Goal: Task Accomplishment & Management: Manage account settings

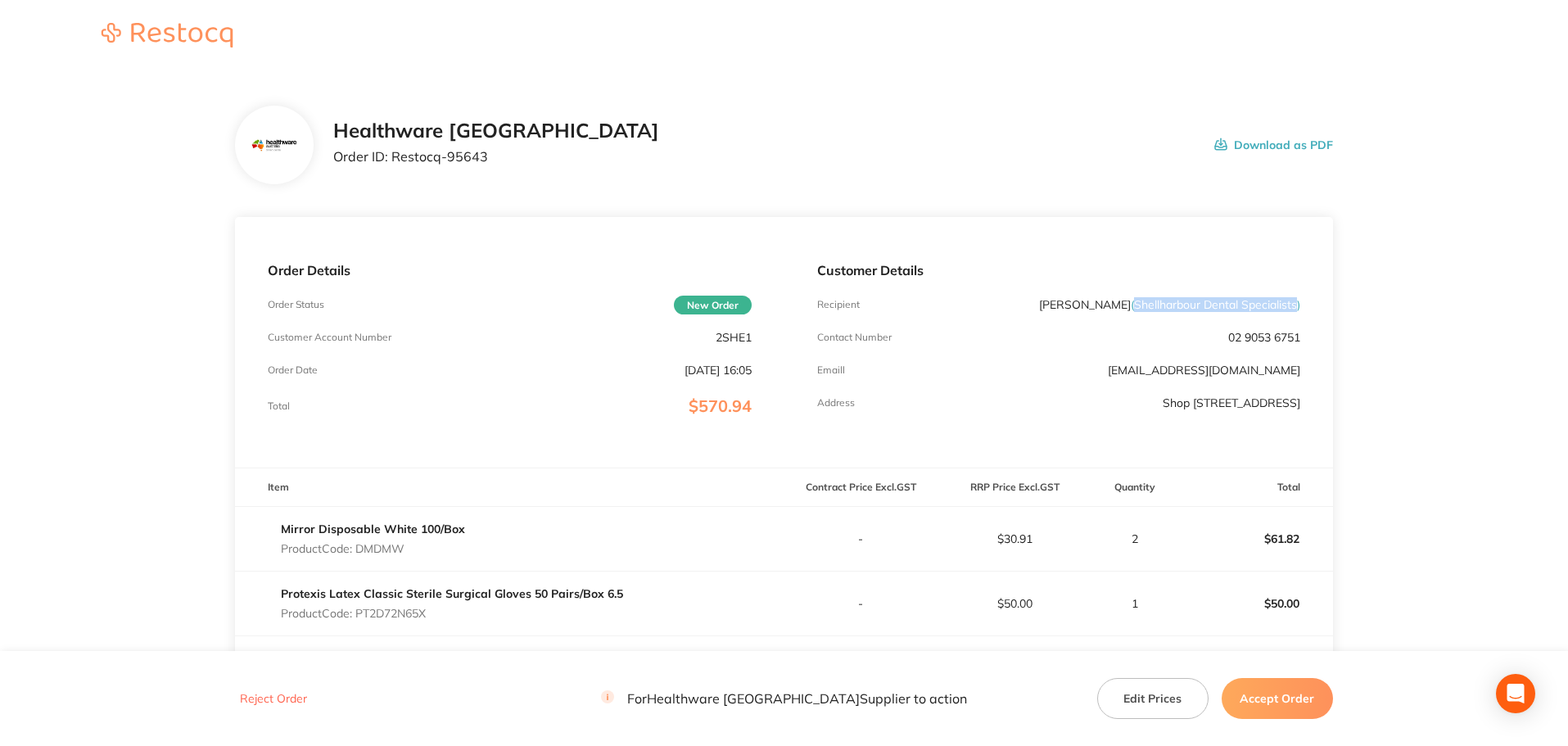
drag, startPoint x: 1130, startPoint y: 306, endPoint x: 1295, endPoint y: 298, distance: 165.2
click at [1295, 298] on span "( Shellharbour Dental Specialists )" at bounding box center [1215, 305] width 169 height 15
copy span "Shellharbour Dental Specialists"
drag, startPoint x: 466, startPoint y: 165, endPoint x: 392, endPoint y: 174, distance: 74.5
click at [392, 174] on div "Healthware Australia Order ID: Restocq- 95643 Download as PDF" at bounding box center [784, 144] width 1098 height 79
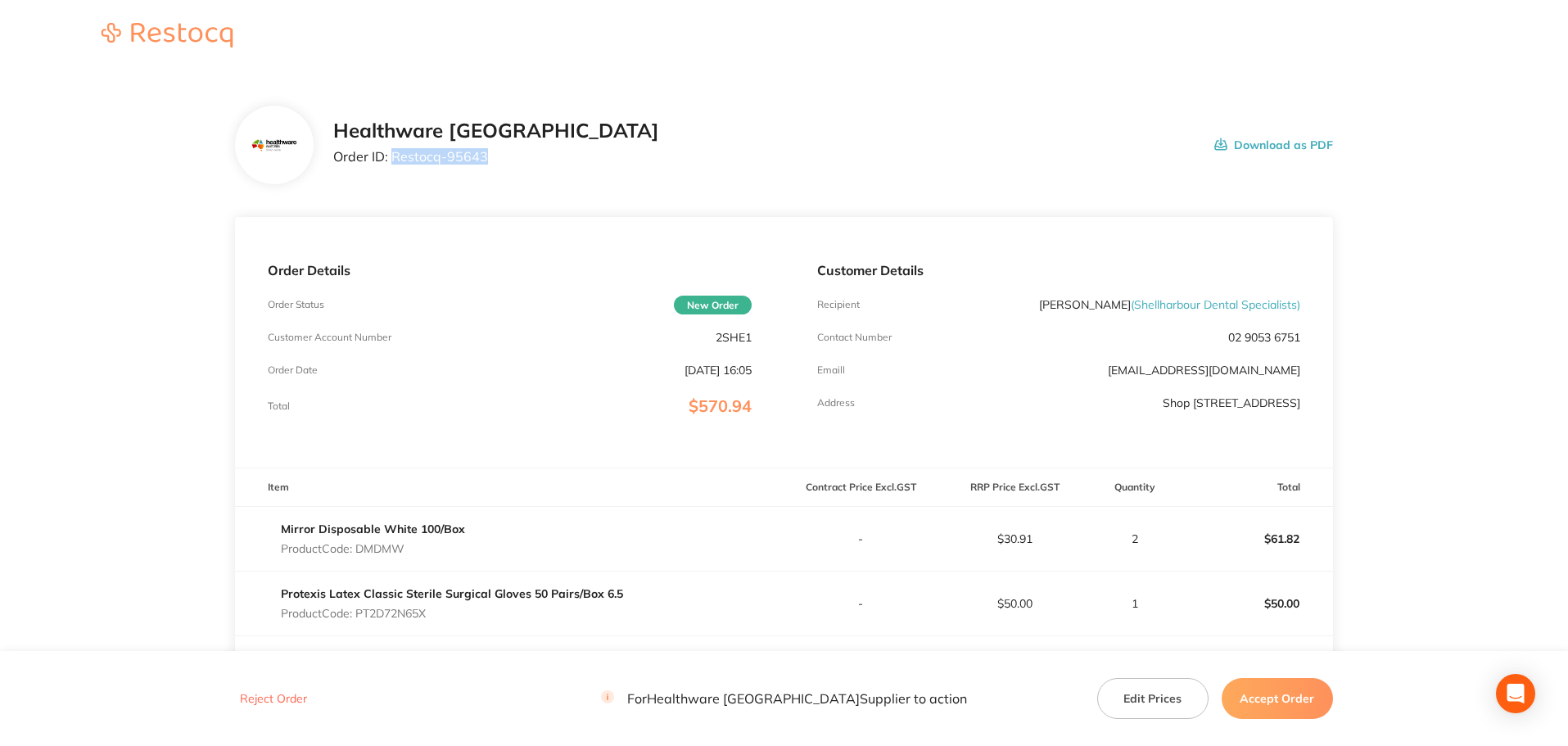
copy p "Restocq- 95643"
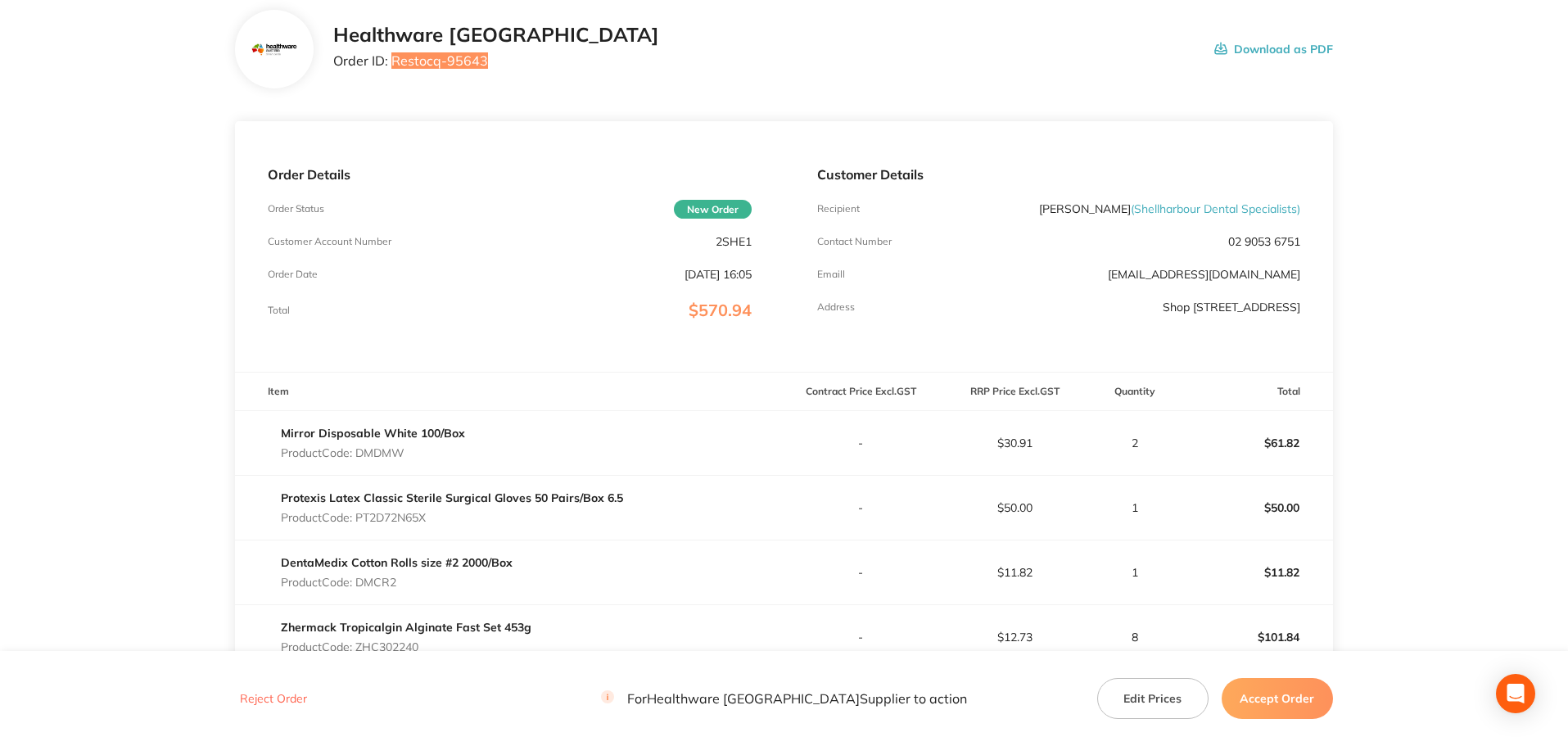
scroll to position [246, 0]
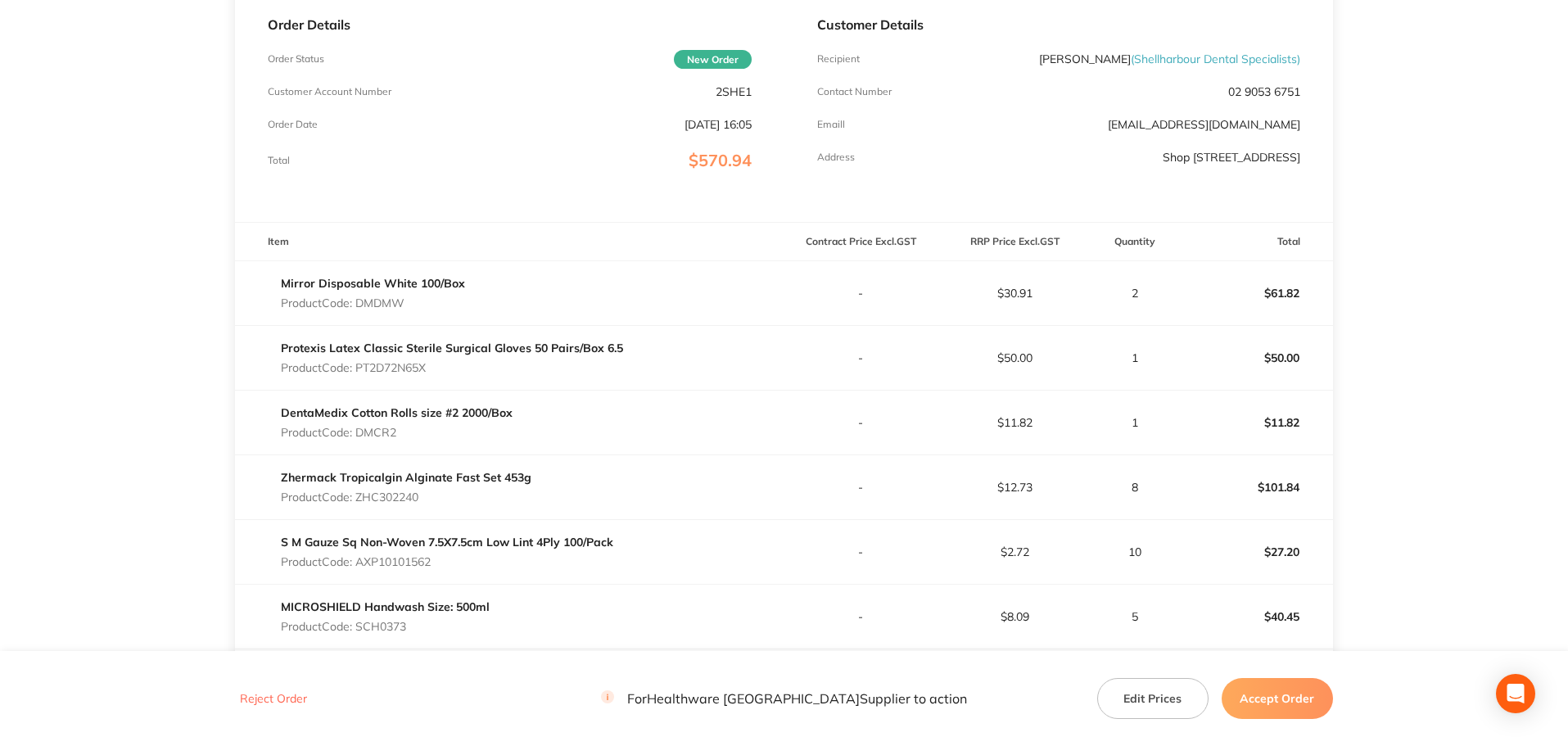
click at [387, 306] on p "Product Code: DMDMW" at bounding box center [373, 303] width 184 height 13
copy p "DMDMW"
click at [406, 367] on p "Product Code: PT2D72N65X" at bounding box center [452, 368] width 342 height 13
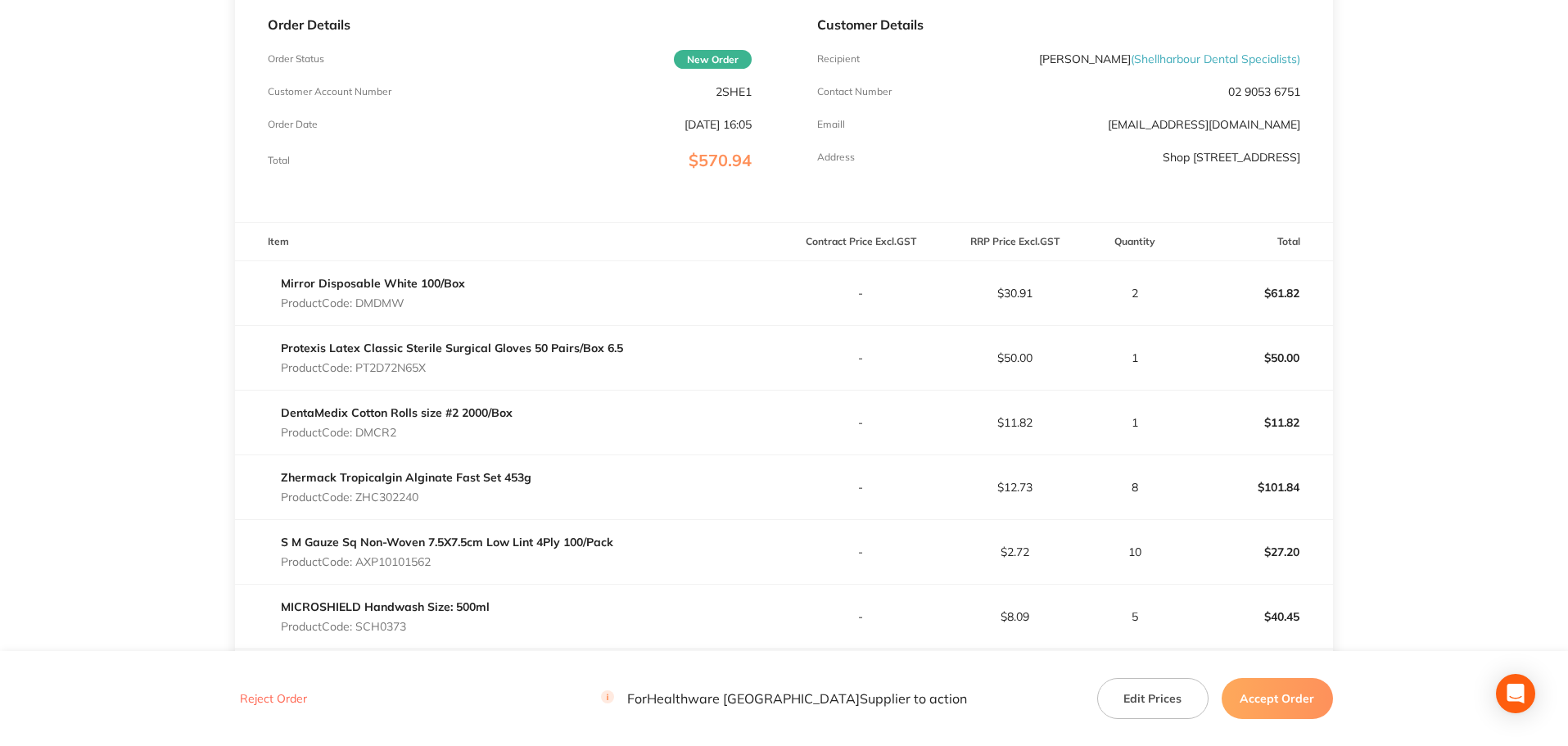
copy p "PT2D72N65X"
click at [377, 432] on p "Product Code: DMCR2" at bounding box center [397, 432] width 232 height 13
copy p "DMCR2"
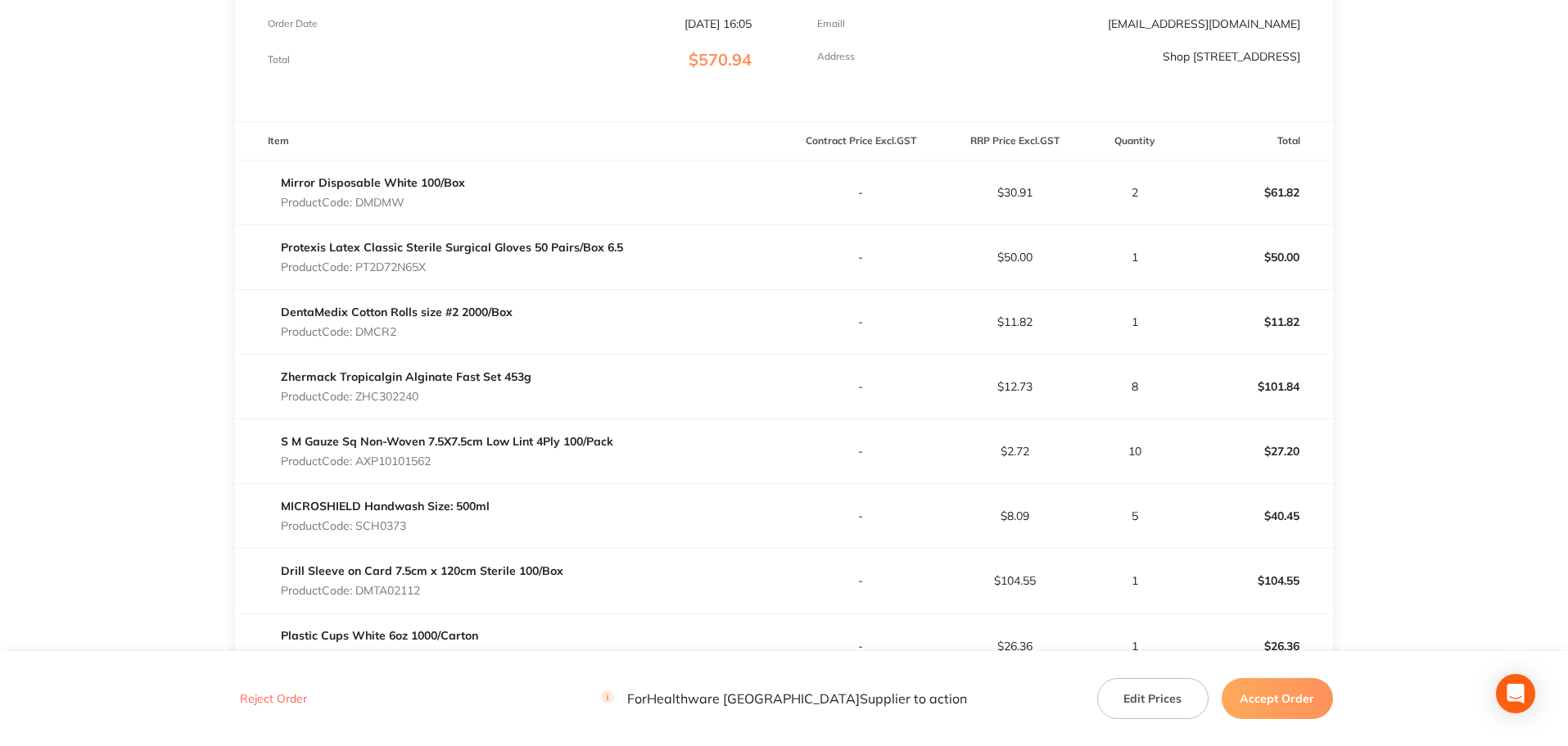
scroll to position [328, 0]
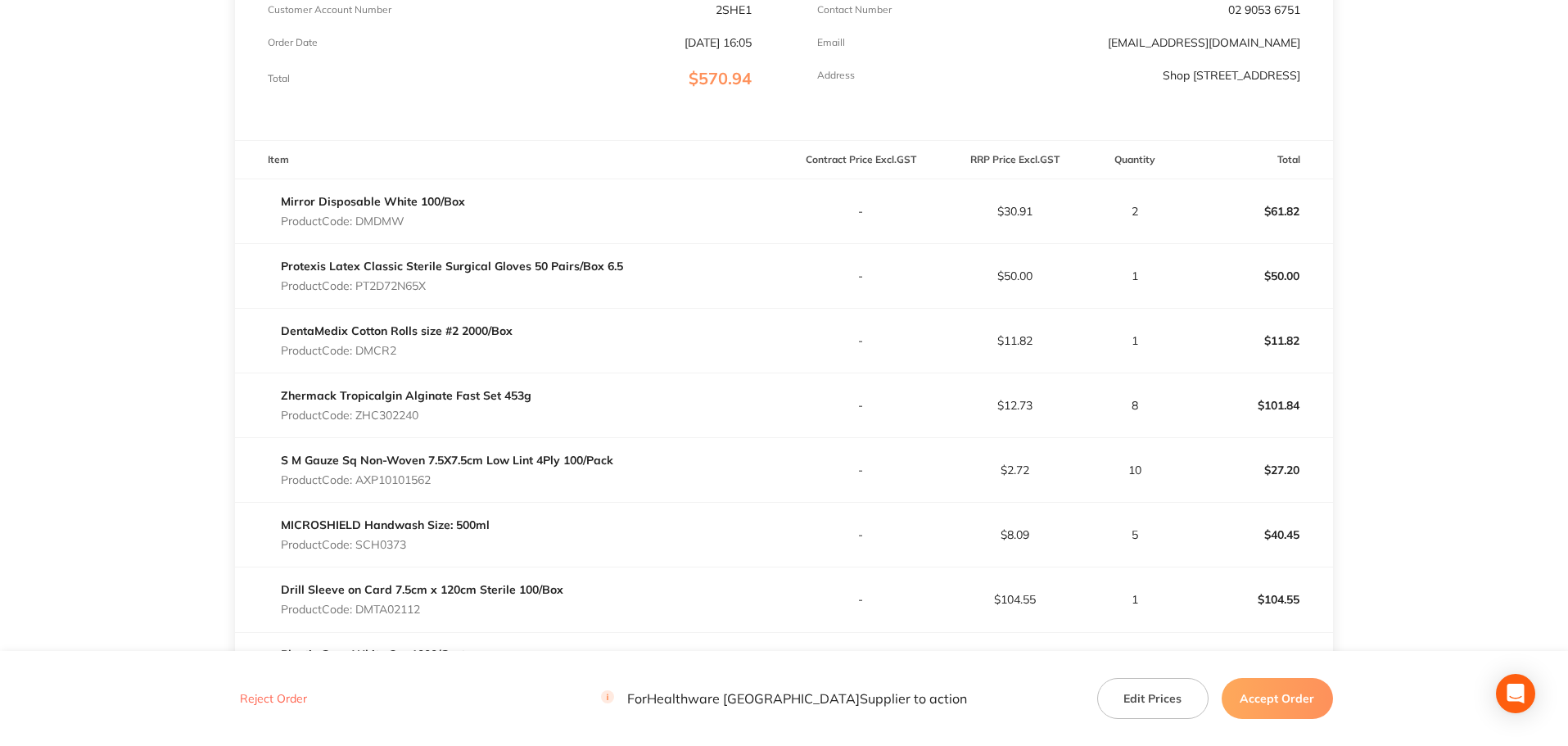
click at [406, 417] on p "Product Code: ZHC302240" at bounding box center [406, 415] width 251 height 13
copy p "ZHC302240"
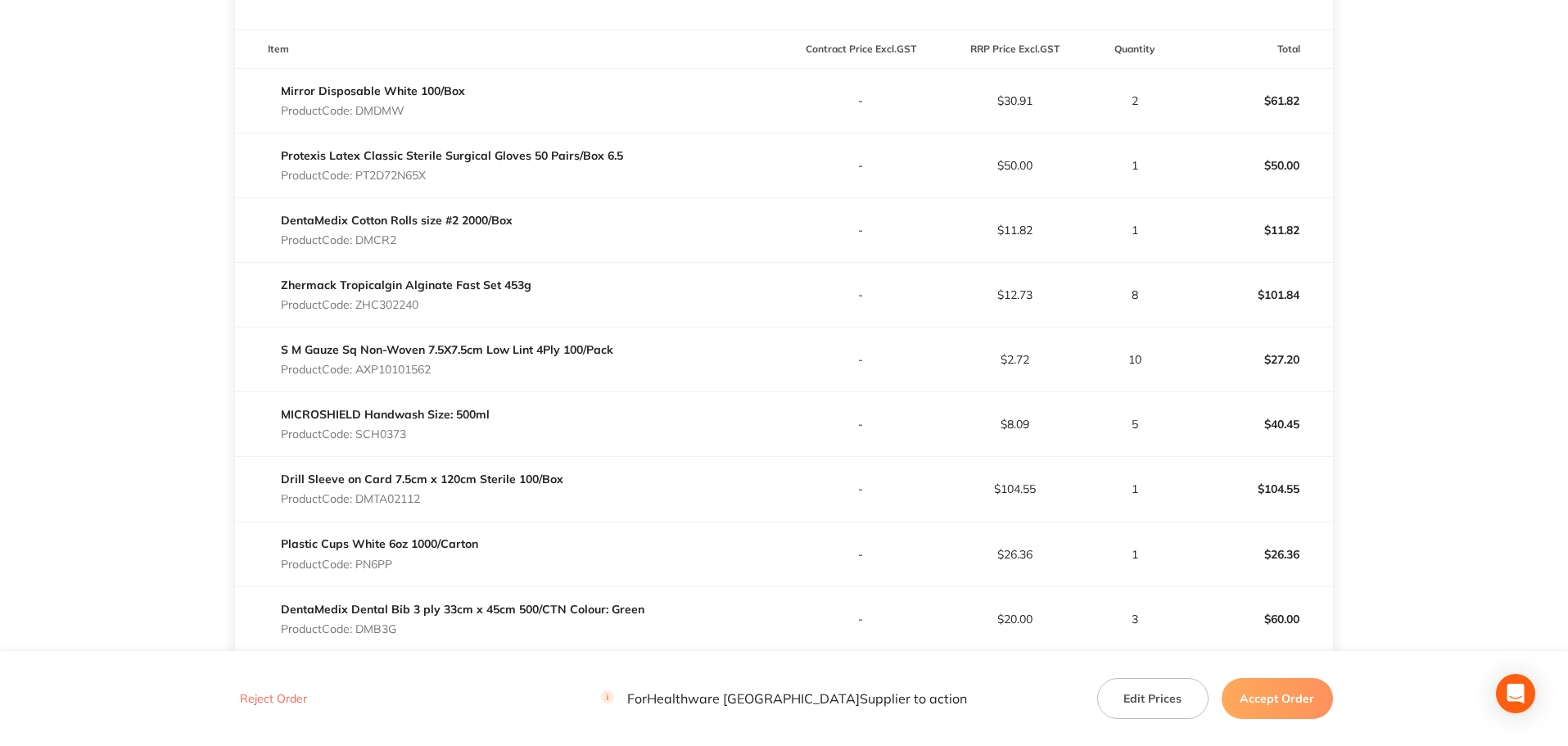
scroll to position [491, 0]
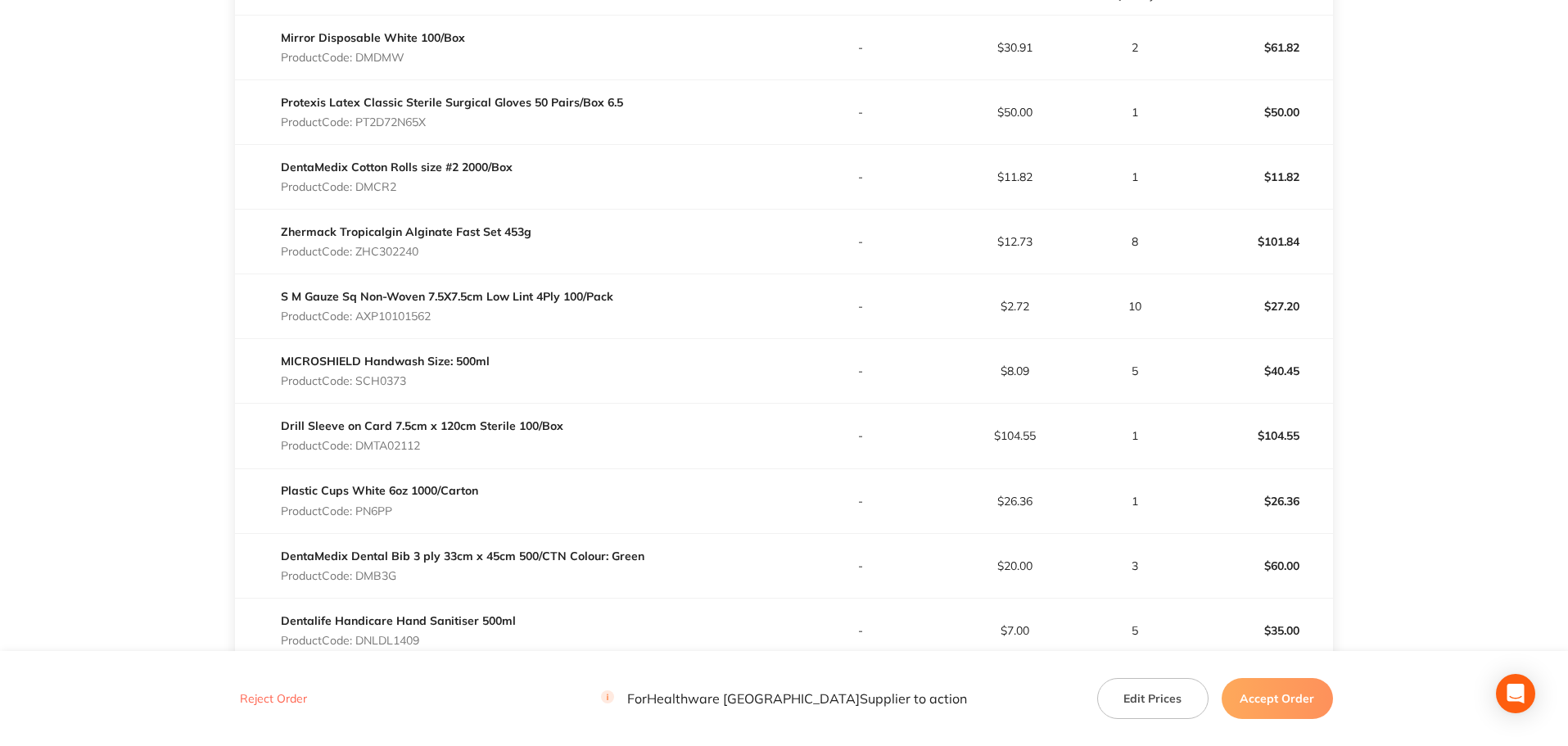
click at [414, 315] on p "Product Code: AXP10101562" at bounding box center [447, 316] width 332 height 13
copy p "AXP10101562"
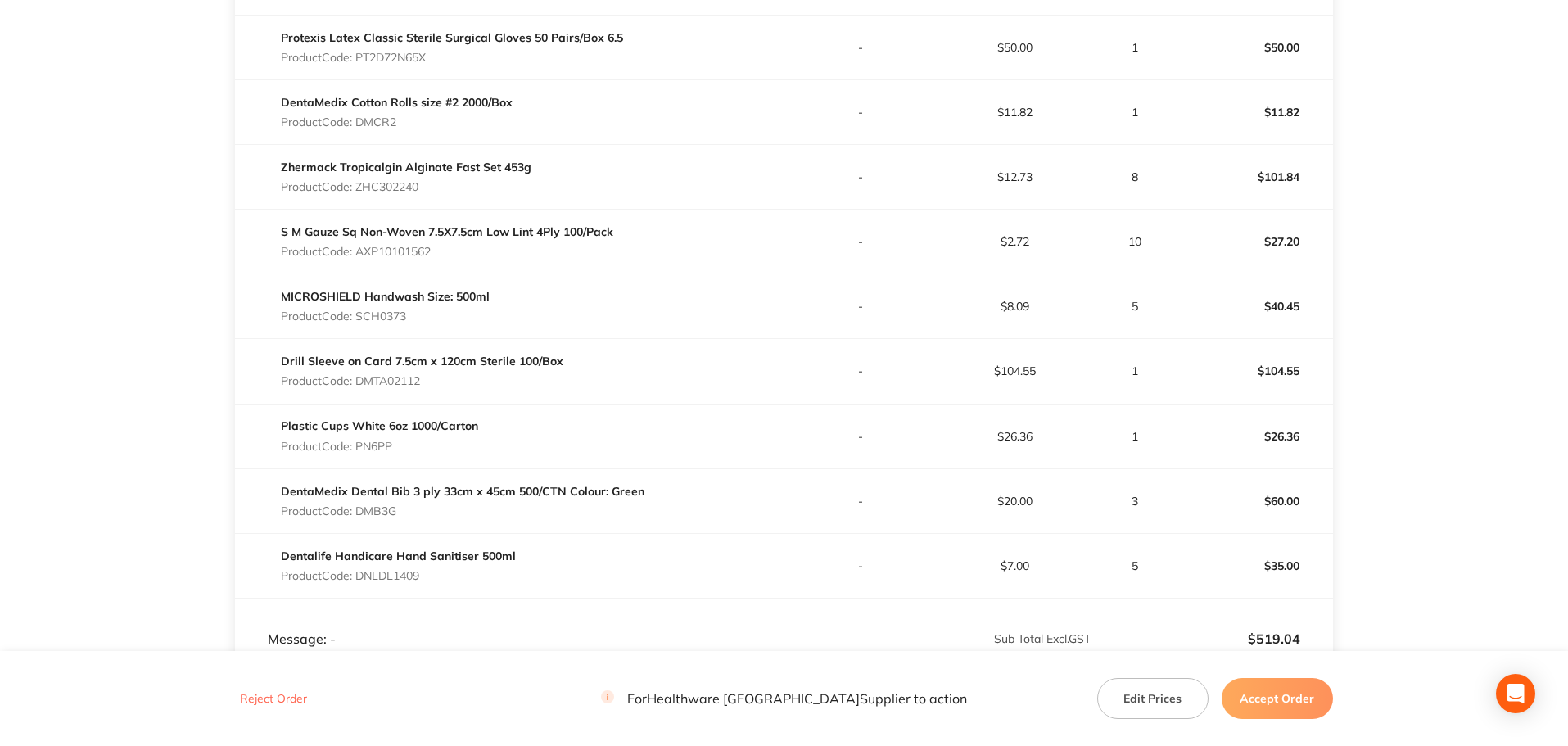
scroll to position [656, 0]
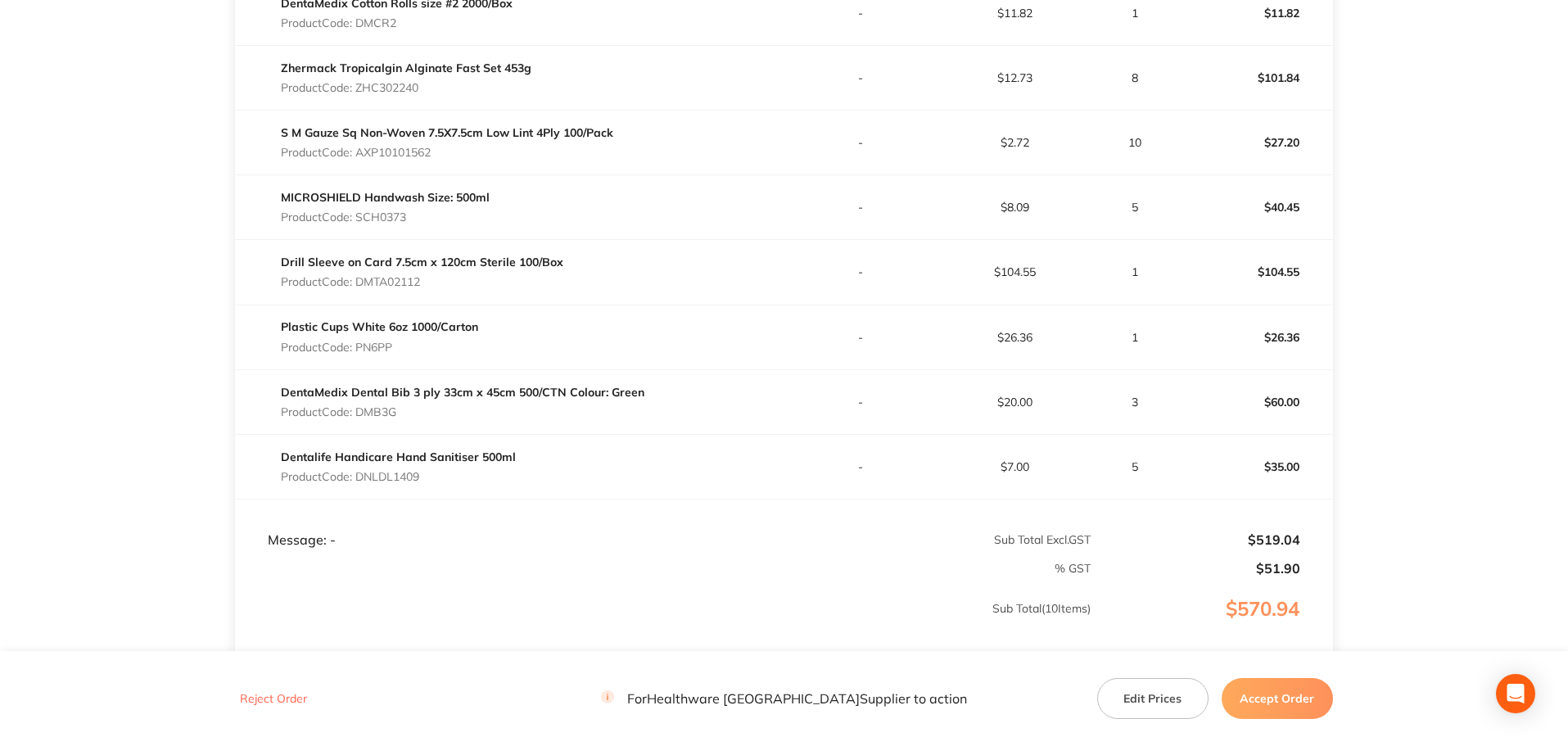
click at [395, 220] on p "Product Code: SCH0373" at bounding box center [386, 218] width 209 height 13
copy p "SCH0373"
click at [406, 282] on p "Product Code: DMTA02112" at bounding box center [422, 282] width 282 height 13
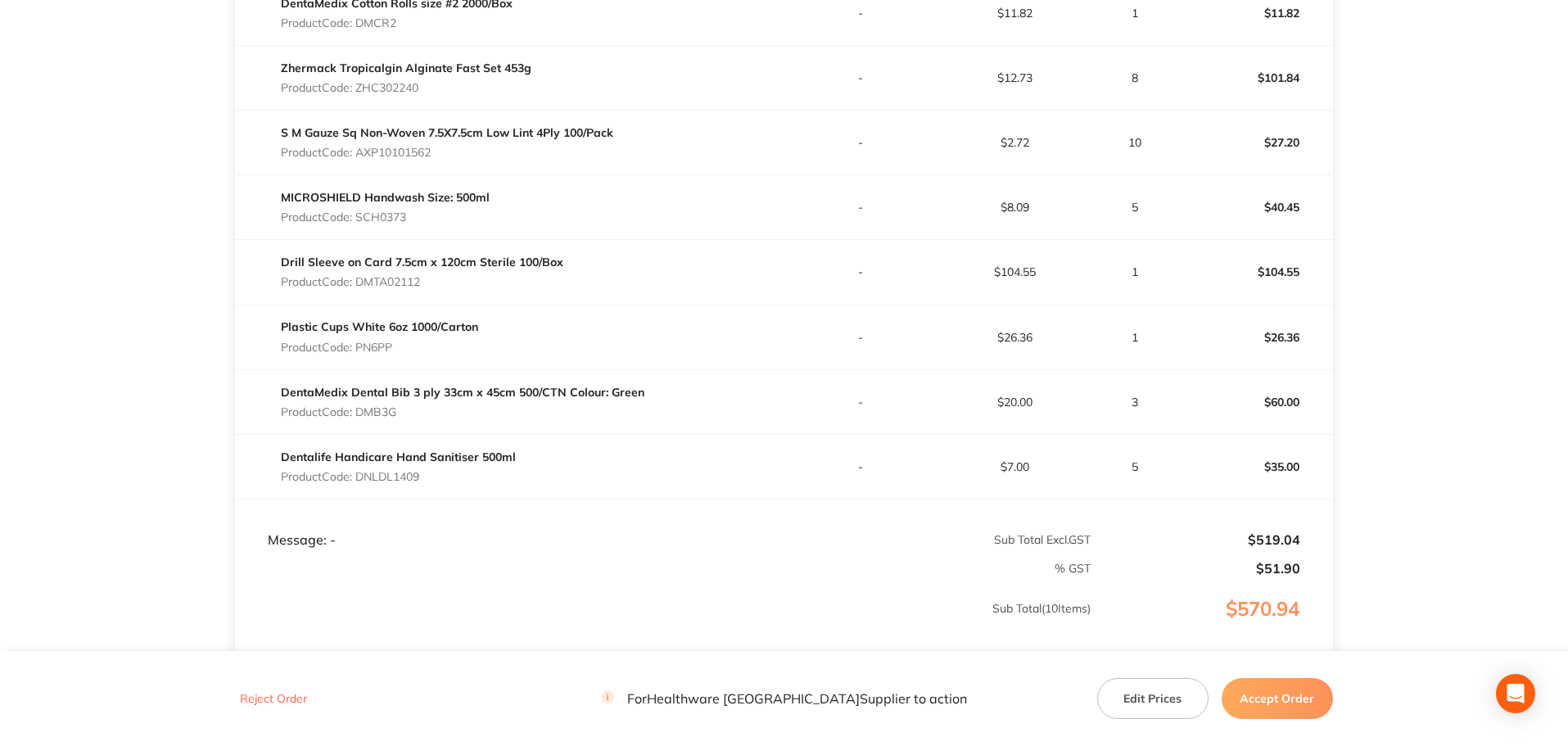
copy p "DMTA02112"
click at [379, 341] on p "Product Code: PN6PP" at bounding box center [380, 348] width 198 height 13
copy p "PN6PP"
click at [382, 415] on p "Product Code: DMB3G" at bounding box center [463, 412] width 364 height 13
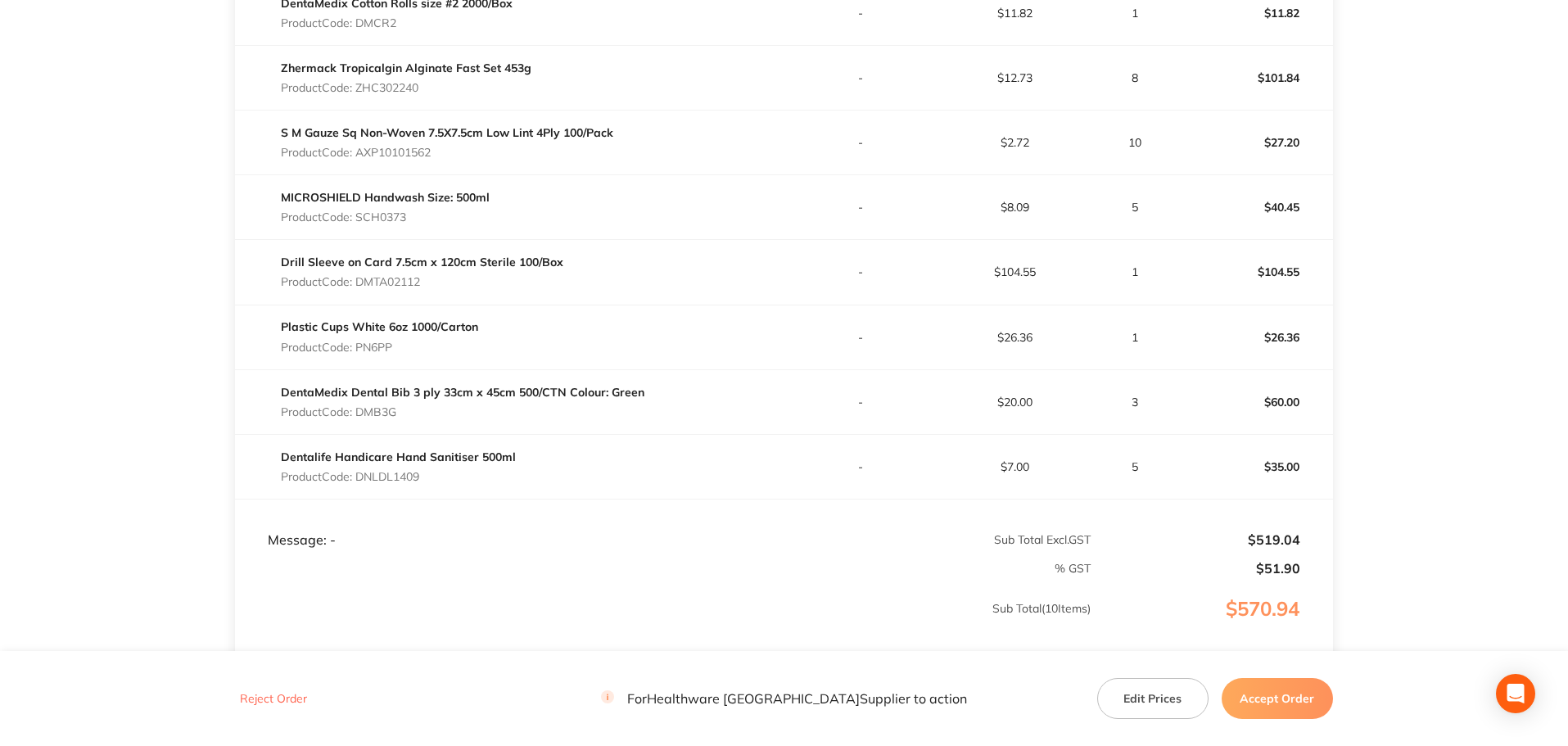
click at [382, 415] on p "Product Code: DMB3G" at bounding box center [463, 412] width 364 height 13
click at [394, 479] on p "Product Code: DNLDL1409" at bounding box center [398, 477] width 235 height 13
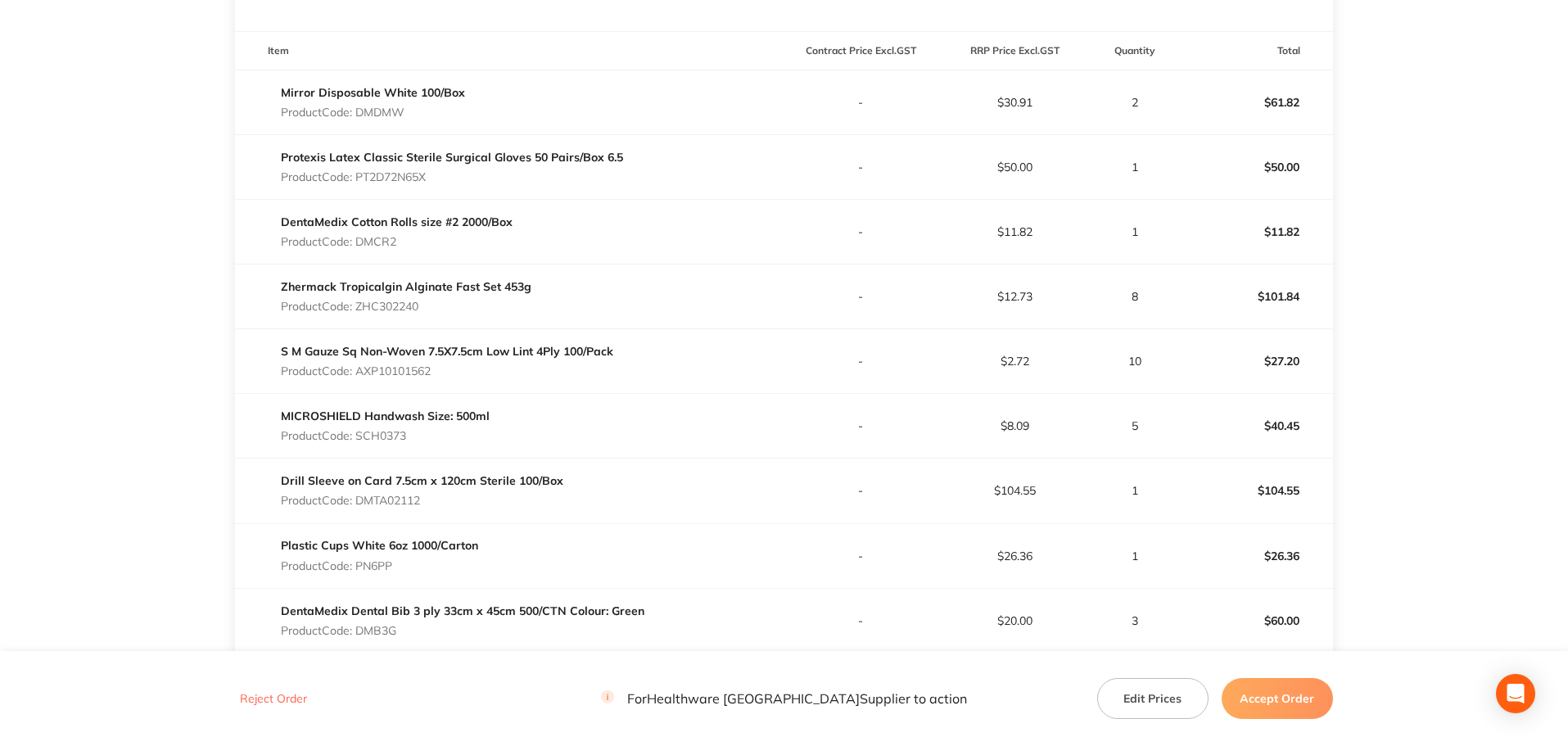
scroll to position [410, 0]
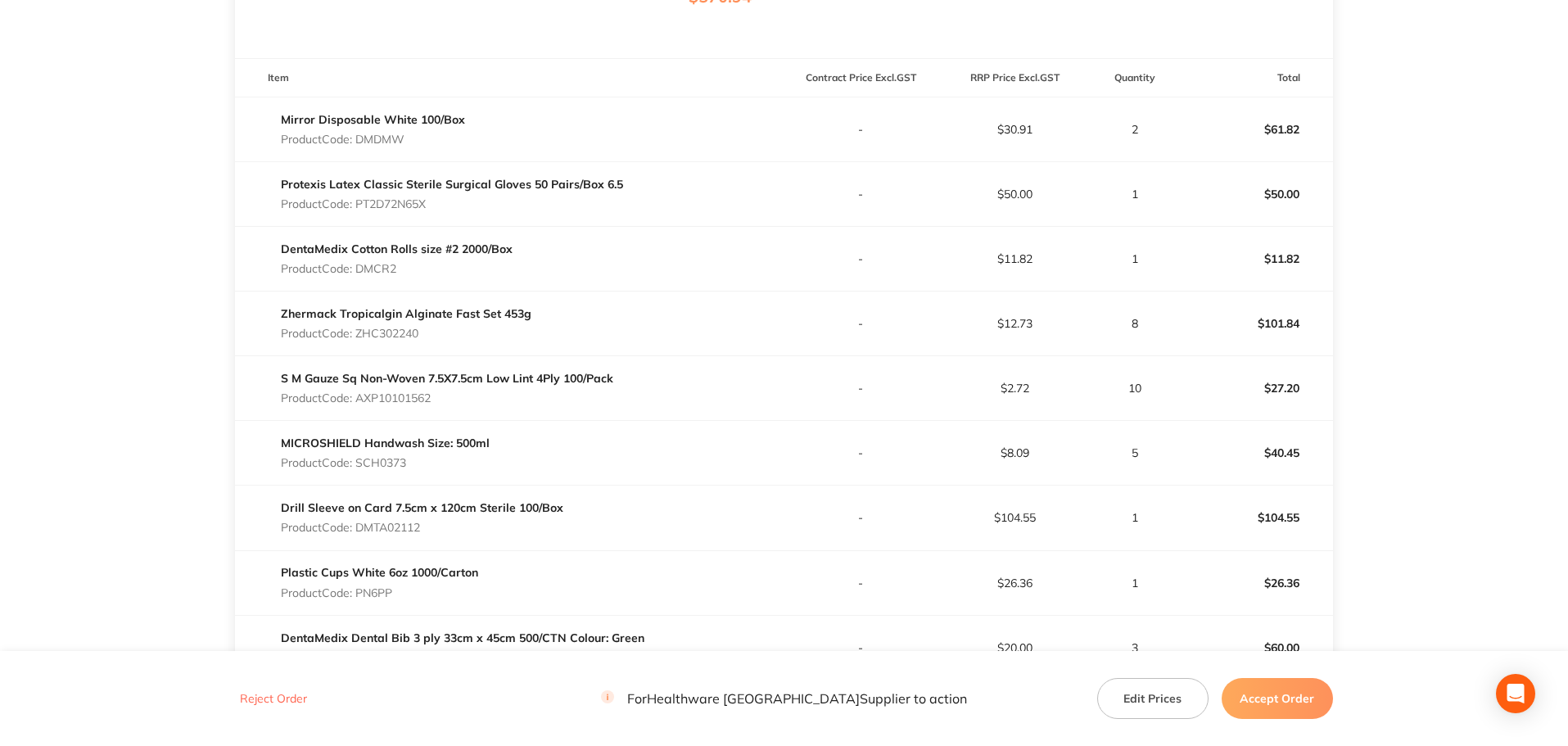
click at [1296, 692] on button "Accept Order" at bounding box center [1276, 698] width 111 height 41
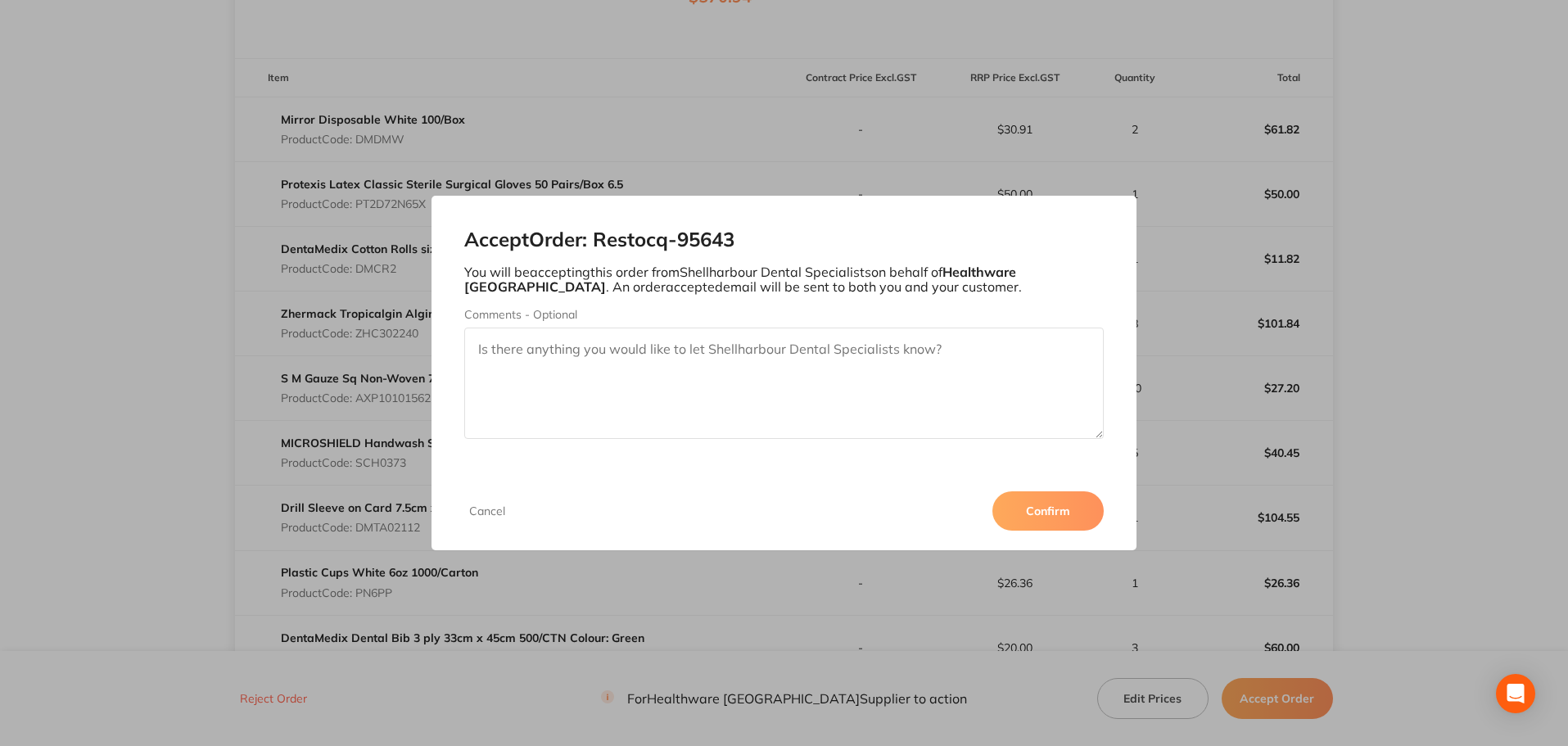
click at [1071, 511] on button "Confirm" at bounding box center [1048, 510] width 111 height 39
